Goal: Task Accomplishment & Management: Manage account settings

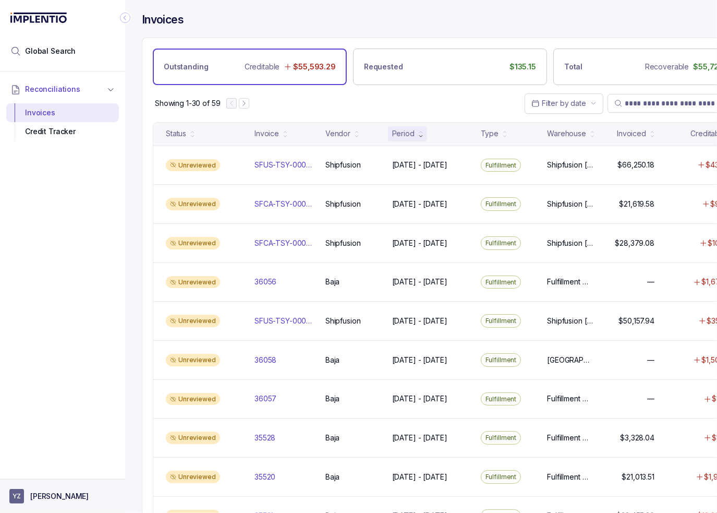
click at [65, 496] on p "[PERSON_NAME]" at bounding box center [59, 496] width 58 height 10
click at [59, 477] on p "Logout" at bounding box center [69, 473] width 87 height 10
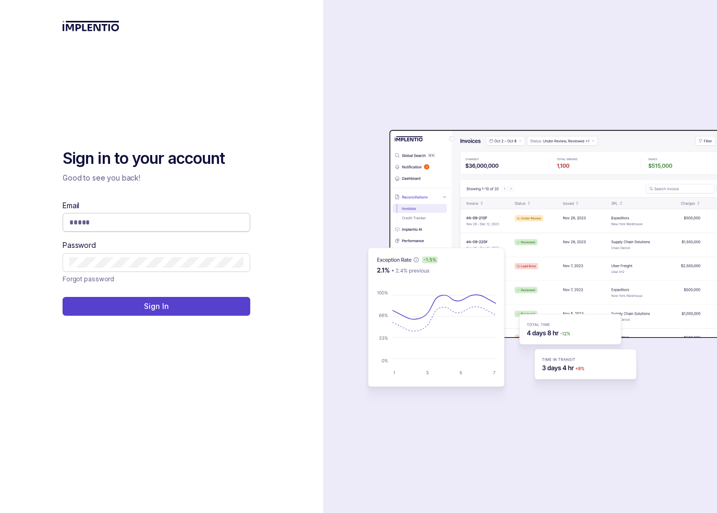
click at [96, 221] on input "Email" at bounding box center [156, 222] width 174 height 10
type input "**********"
